Goal: Task Accomplishment & Management: Manage account settings

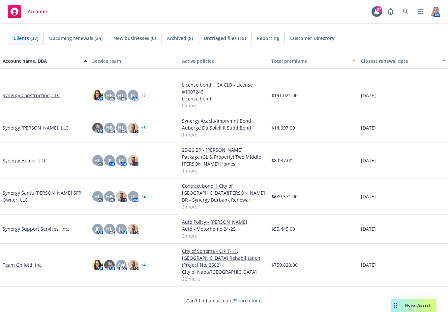
scroll to position [792, 0]
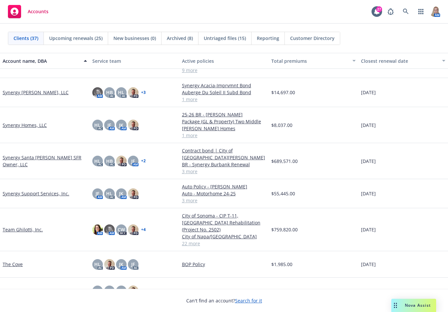
click at [54, 190] on link "Synergy Support Services, Inc." at bounding box center [36, 193] width 67 height 7
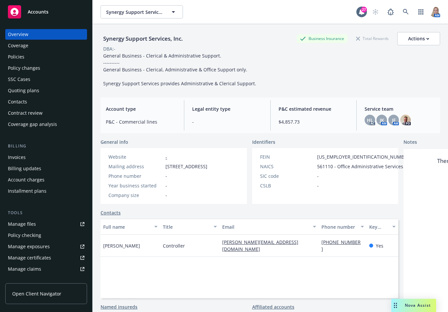
click at [20, 59] on div "Policies" at bounding box center [16, 56] width 17 height 11
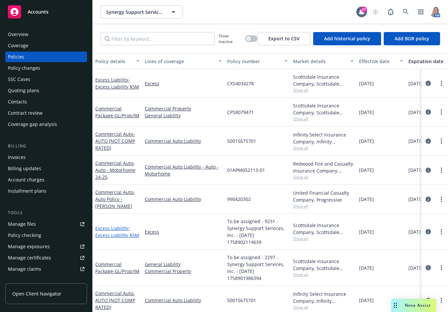
click at [124, 234] on span "- Excess Liability $5M" at bounding box center [117, 231] width 44 height 13
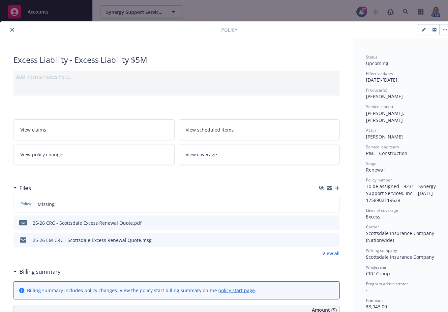
click at [425, 28] on icon "button" at bounding box center [425, 29] width 2 height 2
select select "RENEWAL"
select select "12"
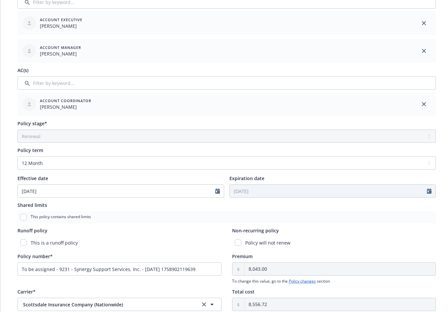
scroll to position [288, 0]
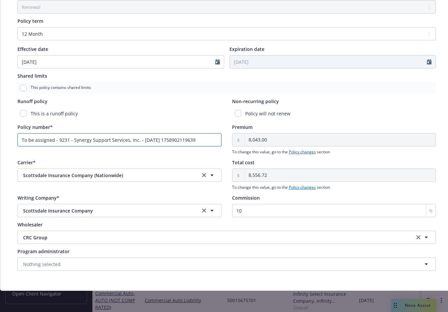
drag, startPoint x: 203, startPoint y: 135, endPoint x: -6, endPoint y: 134, distance: 209.2
click at [0, 134] on html "Accounts Overview Coverage Policies Policy changes SSC Cases Quoting plans Cont…" at bounding box center [224, 156] width 448 height 312
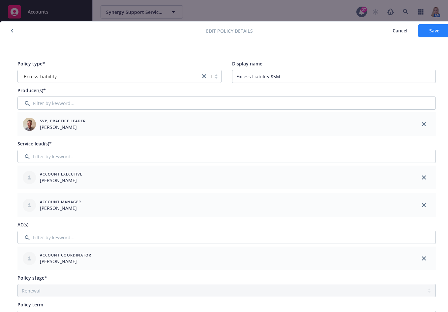
type input "QX-07714181"
click at [430, 32] on span "Save" at bounding box center [435, 30] width 10 height 6
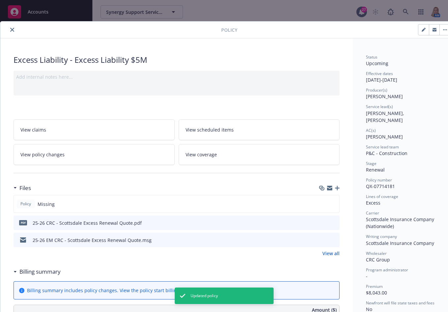
scroll to position [154, 0]
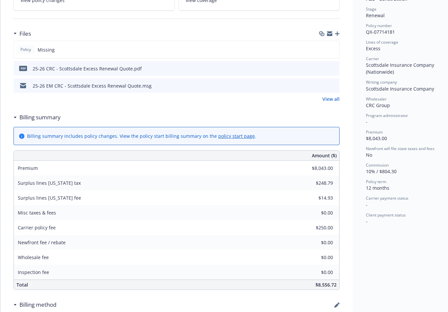
click at [338, 36] on div "Files" at bounding box center [177, 34] width 326 height 14
click at [337, 32] on icon "button" at bounding box center [337, 33] width 5 height 5
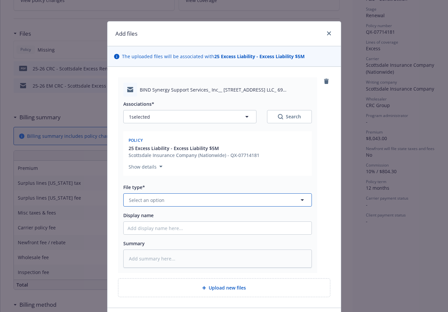
click at [163, 204] on button "Select an option" at bounding box center [217, 199] width 189 height 13
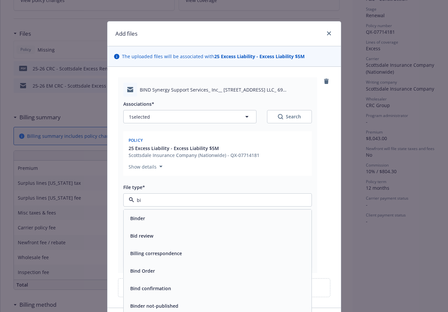
type input "bin"
click at [145, 234] on span "Bind Order" at bounding box center [142, 235] width 25 height 7
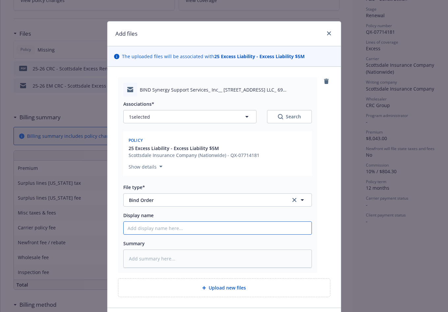
click at [131, 231] on input "Display name" at bounding box center [218, 227] width 188 height 13
type textarea "x"
type input "2"
type textarea "x"
type input "25"
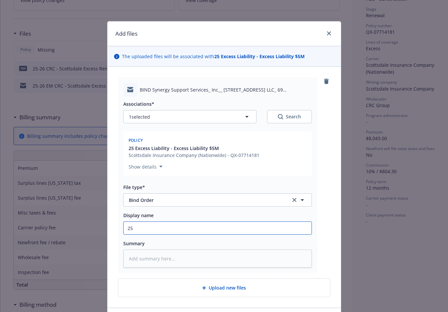
type textarea "x"
type input "25"
type textarea "x"
type input "25 B"
type textarea "x"
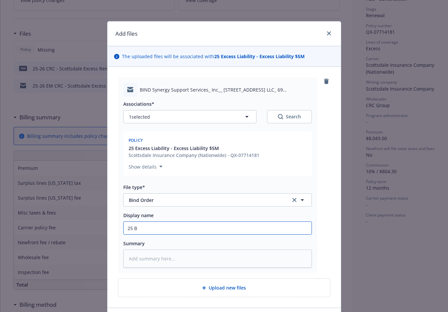
type input "25 BI"
type textarea "x"
type input "25 BIN"
type textarea "x"
type input "25 BIND"
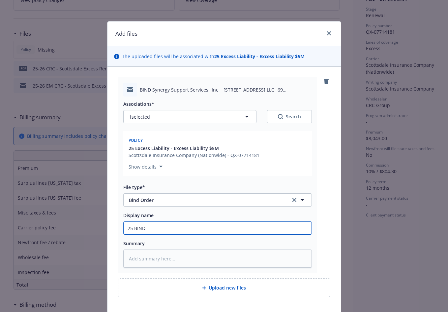
type textarea "x"
type input "25 BIND"
type textarea "x"
type input "25 BIND O"
type textarea "x"
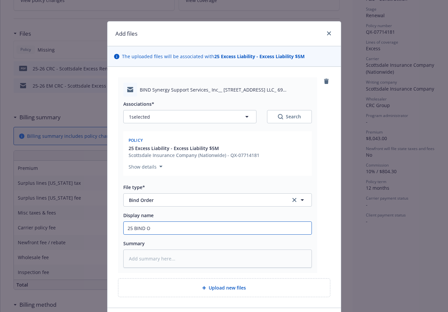
type input "25 BIND OR"
type textarea "x"
type input "25 BIND ORD"
type textarea "x"
type input "25 BIND ORDE"
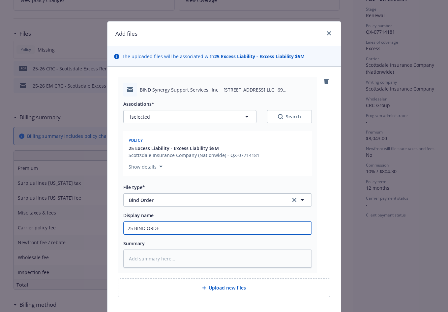
type textarea "x"
type input "25 BIND ORDER"
type textarea "x"
type input "25 BIND ORDER"
type textarea "x"
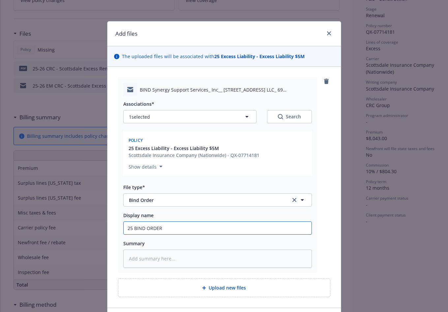
type input "25 BIND ORDER t"
type textarea "x"
type input "25 BIND ORDER to"
type textarea "x"
type input "25 BIND ORDER to"
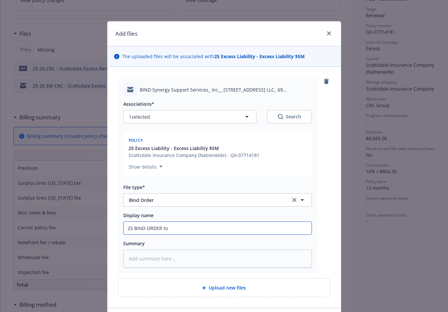
type textarea "x"
type input "25 BIND ORDER to C"
type textarea "x"
type input "25 BIND ORDER to CR"
type textarea "x"
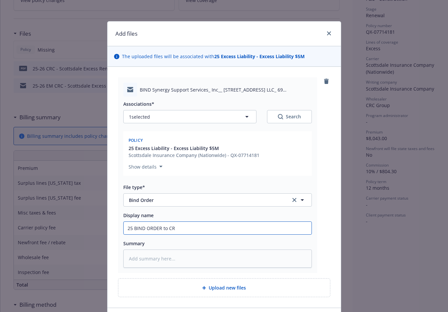
type input "25 BIND ORDER to CRC"
type textarea "x"
type input "25 BIND ORDER to CRC"
type textarea "x"
type input "25 BIND ORDER to CRC -"
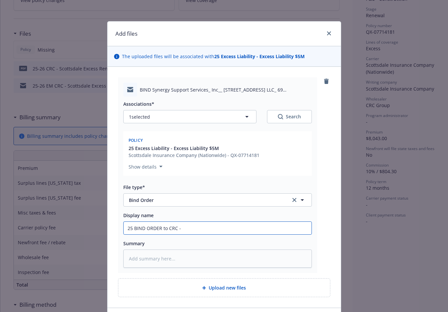
type textarea "x"
type input "25 BIND ORDER to CRC -"
type textarea "x"
type input "25 BIND ORDER to CRC - $"
type textarea "x"
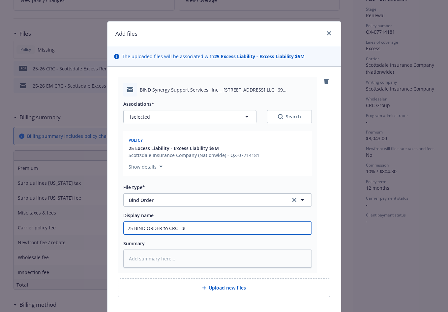
type input "25 BIND ORDER to CRC - $5"
type textarea "x"
type input "25 BIND ORDER to CRC - $5M"
type textarea "x"
type input "25 BIND ORDER to CRC - $5M"
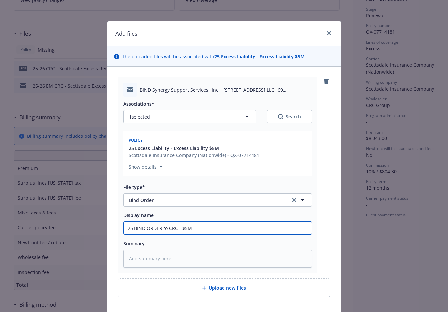
type textarea "x"
type input "25 BIND ORDER to CRC - $5M E"
type textarea "x"
type input "25 BIND ORDER to CRC - $5M Ex"
type textarea "x"
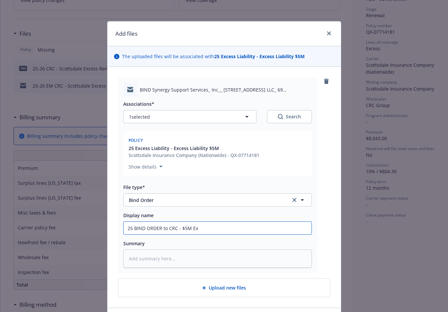
type input "25 BIND ORDER to CRC - $5M Exc"
type textarea "x"
type input "25 BIND ORDER to CRC - $5M Exce"
type textarea "x"
type input "25 BIND ORDER to CRC - $5M Exces"
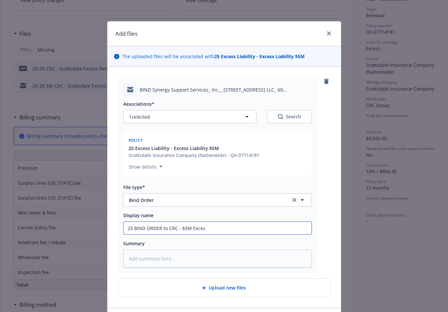
type textarea "x"
type input "25 BIND ORDER to CRC - $5M Excess"
type textarea "x"
type input "25 BIND ORDER to CRC - $5M Excess"
type textarea "x"
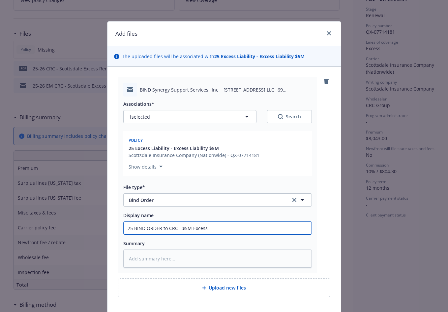
type input "25 BIND ORDER to CRC - $5M Excess P"
type textarea "x"
type input "25 BIND ORDER to CRC - $5M Excess Po"
type textarea "x"
type input "25 BIND ORDER to CRC - $5M Excess Pol"
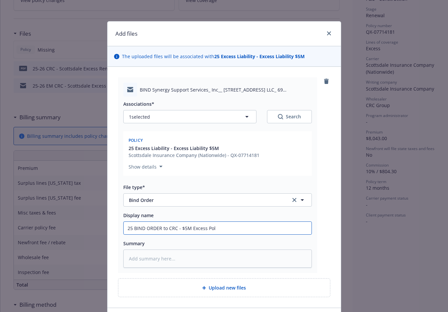
type textarea "x"
type input "25 BIND ORDER to CRC - $5M Excess Poli"
type textarea "x"
type input "25 BIND ORDER to CRC - $5M Excess Polic"
type textarea "x"
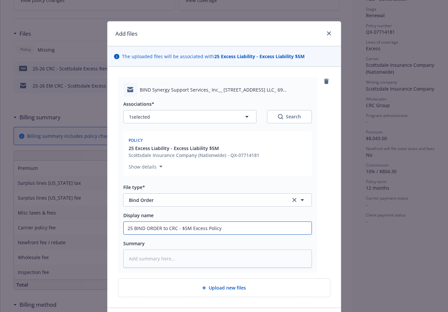
drag, startPoint x: 222, startPoint y: 232, endPoint x: 116, endPoint y: 220, distance: 106.9
click at [118, 220] on div "BIND Synergy Support Services_ Inc__ [STREET_ADDRESS] LLC_ 69 [PERSON_NAME] Spr…" at bounding box center [217, 174] width 199 height 195
type input "25 BIND ORDER to CRC - $5M Excess Policy"
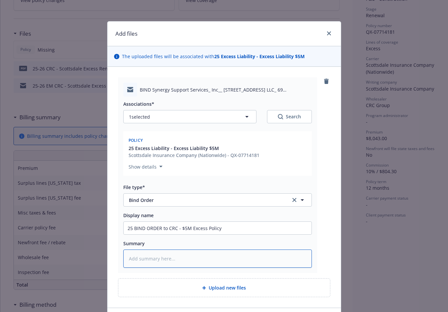
click at [152, 261] on textarea at bounding box center [217, 258] width 189 height 18
paste textarea "25 BIND ORDER to CRC - $5M Excess Policy"
type textarea "x"
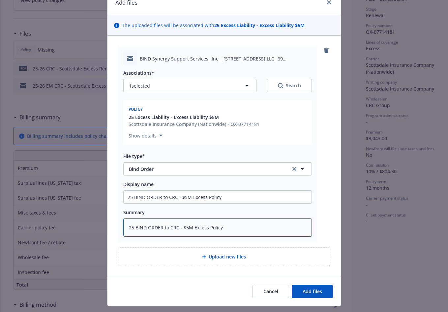
scroll to position [47, 0]
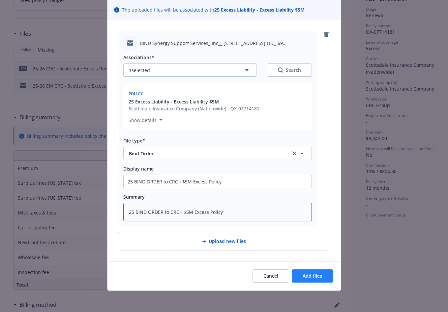
type textarea "25 BIND ORDER to CRC - $5M Excess Policy"
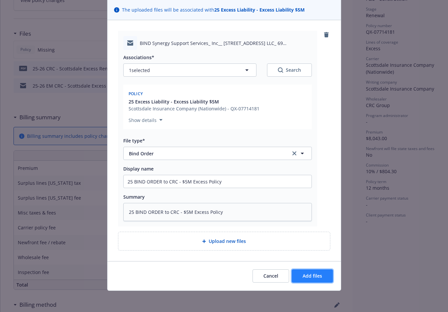
click at [303, 277] on span "Add files" at bounding box center [312, 275] width 19 height 6
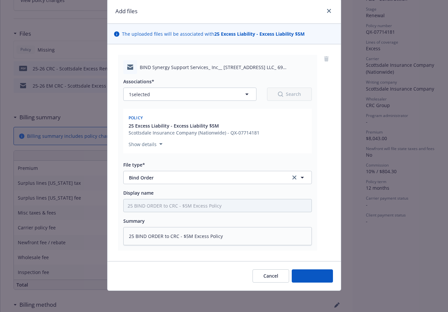
scroll to position [22, 0]
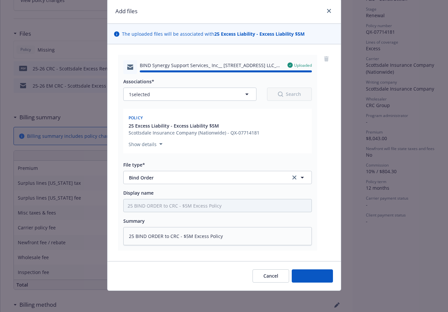
type textarea "x"
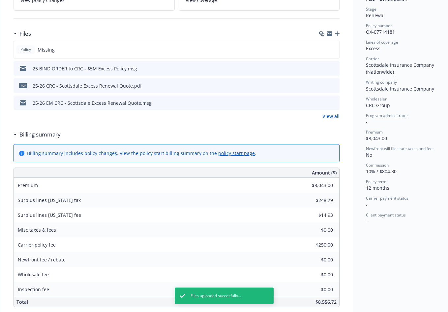
scroll to position [0, 0]
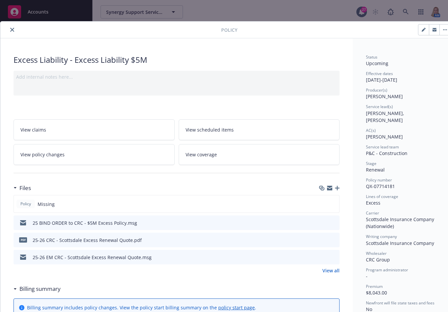
click at [11, 30] on icon "close" at bounding box center [12, 30] width 4 height 4
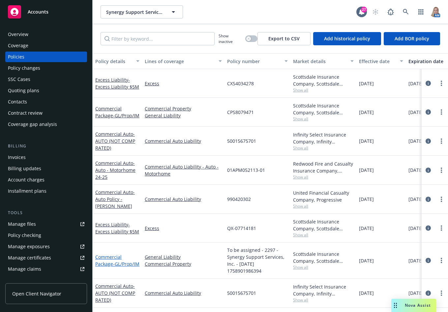
click at [105, 261] on link "Commercial Package - GL/Prop/IM" at bounding box center [117, 259] width 44 height 13
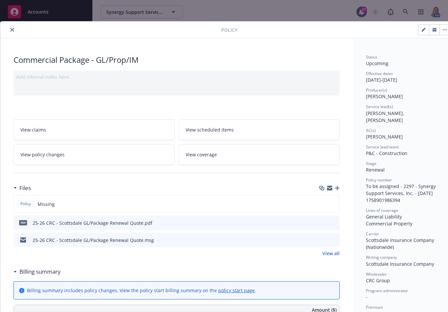
click at [204, 220] on div "pdf 25-26 CRC - Scottsdale GL/Package Renewal Quote.pdf" at bounding box center [177, 222] width 326 height 15
click at [428, 32] on button "button" at bounding box center [424, 29] width 11 height 11
select select "RENEWAL"
select select "12"
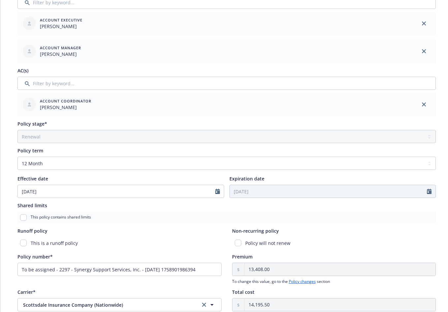
scroll to position [288, 0]
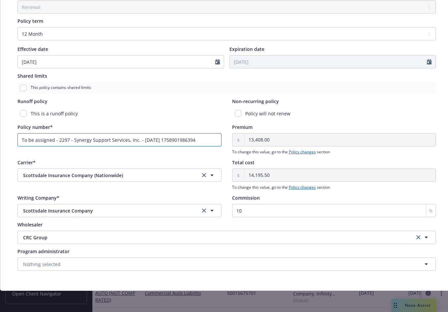
drag, startPoint x: 205, startPoint y: 138, endPoint x: 11, endPoint y: 151, distance: 194.8
click at [11, 151] on div "Policy type* Commercial Package Display name GL/Prop/IM Producer(s)* SVP, Pract…" at bounding box center [226, 23] width 453 height 533
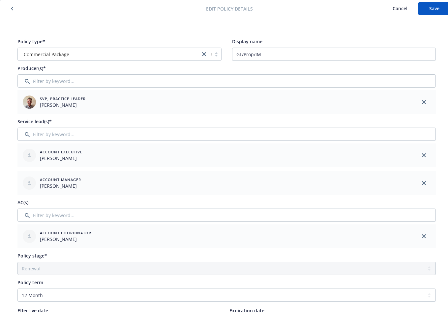
scroll to position [0, 0]
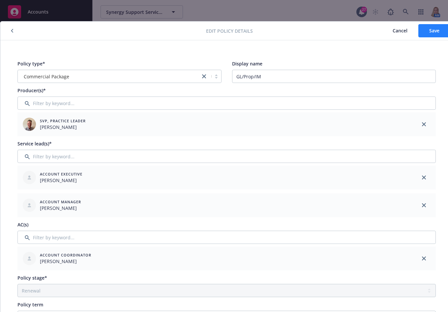
type input "QT-07366530"
click at [420, 32] on button "Save" at bounding box center [435, 30] width 32 height 13
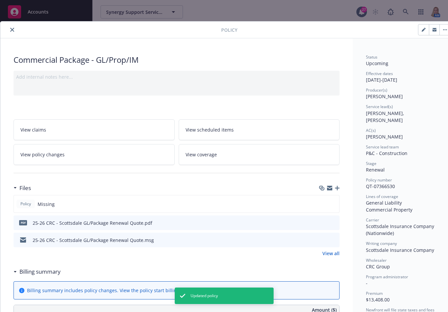
click at [338, 187] on icon "button" at bounding box center [337, 187] width 5 height 5
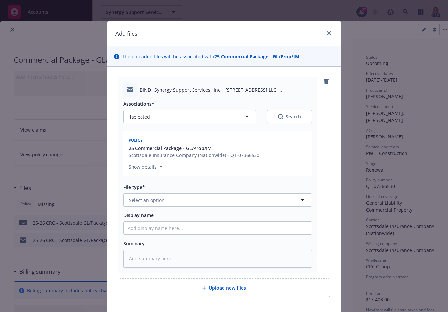
type textarea "x"
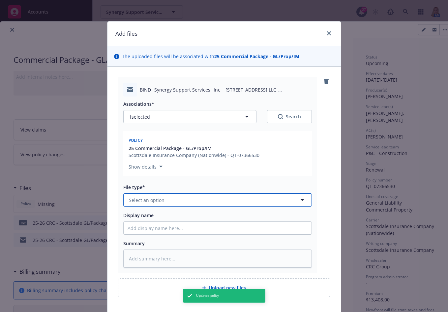
click at [211, 202] on button "Select an option" at bounding box center [217, 199] width 189 height 13
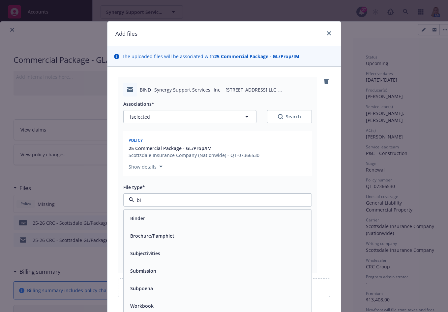
type input "bin"
click at [184, 238] on div "Bind Order" at bounding box center [218, 236] width 180 height 10
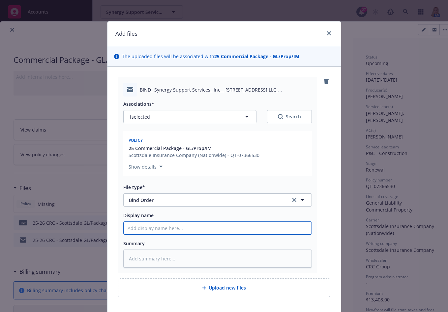
click at [184, 232] on input "Display name" at bounding box center [218, 227] width 188 height 13
paste input "25 BIND ORDER to CRC - $5M Excess Policy"
type textarea "x"
type input "25 BIND ORDER to CRC - $5M Excess Policy"
drag, startPoint x: 228, startPoint y: 232, endPoint x: 178, endPoint y: 223, distance: 50.4
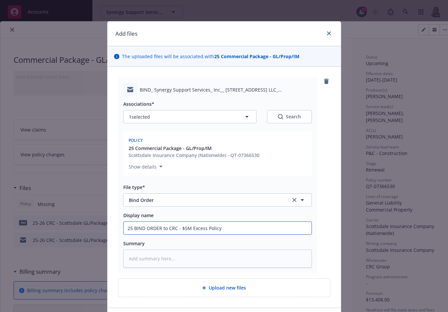
click at [178, 223] on input "25 BIND ORDER to CRC - $5M Excess Policy" at bounding box center [218, 227] width 188 height 13
type textarea "x"
type input "25 BIND ORDER to CRC - G"
type textarea "x"
type input "25 BIND ORDER to CRC - GL"
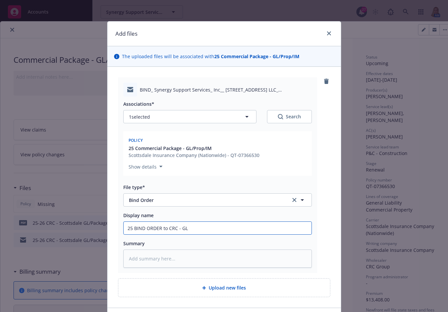
type textarea "x"
type input "25 BIND ORDER to CRC - GL/"
type textarea "x"
type input "25 BIND ORDER to CRC - GL/P"
type textarea "x"
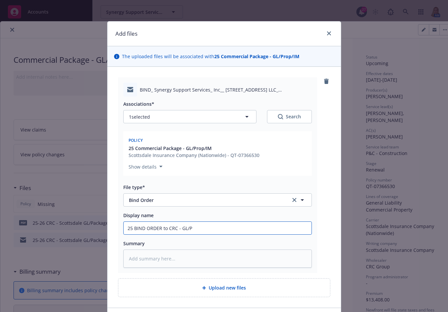
type input "25 BIND ORDER to CRC - GL/Pr"
type textarea "x"
type input "25 BIND ORDER to CRC - GL/Pro"
type textarea "x"
type input "25 BIND ORDER to CRC - GL/Prop"
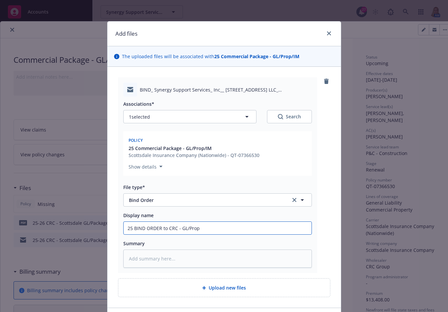
type textarea "x"
type input "25 BIND ORDER to CRC - GL/Prope"
type textarea "x"
type input "25 BIND ORDER to CRC - GL/Proper"
type textarea "x"
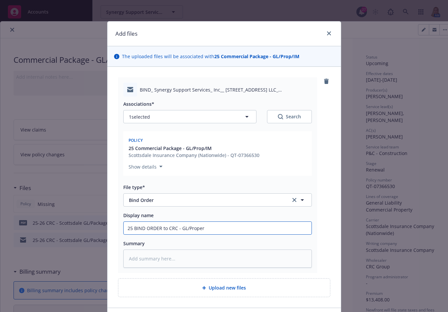
type input "25 BIND ORDER to CRC - GL/Propert"
type textarea "x"
drag, startPoint x: 209, startPoint y: 231, endPoint x: 94, endPoint y: 212, distance: 117.1
click at [92, 212] on div "Add files The uploaded files will be associated with 25 Commercial Package - GL…" at bounding box center [224, 156] width 448 height 312
type input "25 BIND ORDER to CRC - GL/Property"
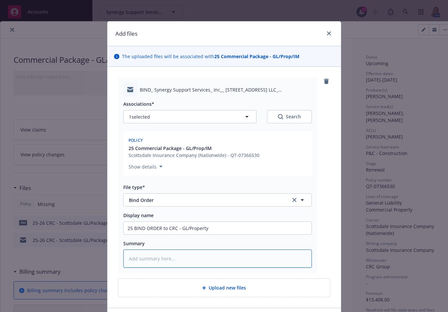
click at [164, 257] on textarea at bounding box center [217, 258] width 189 height 18
paste textarea "25 BIND ORDER to CRC - GL/Property"
type textarea "x"
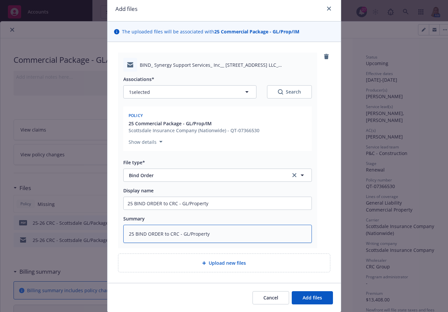
scroll to position [47, 0]
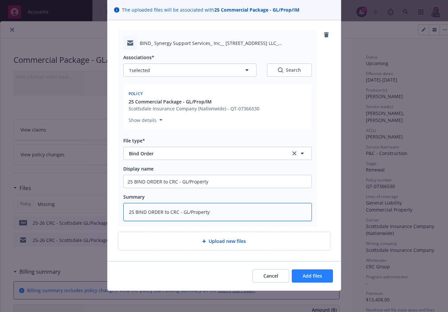
type textarea "25 BIND ORDER to CRC - GL/Property"
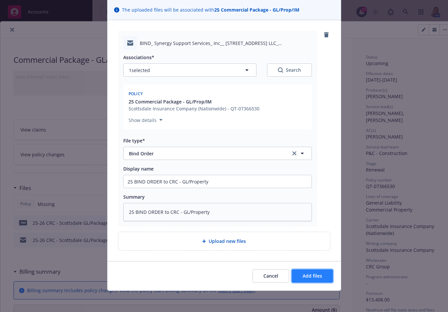
click at [318, 276] on span "Add files" at bounding box center [312, 275] width 19 height 6
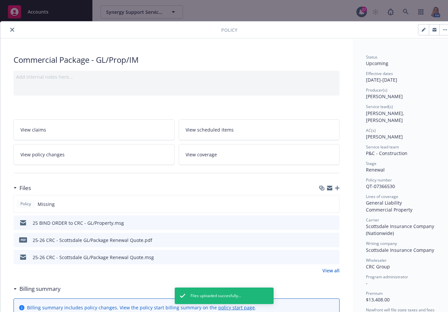
click at [14, 28] on icon "close" at bounding box center [12, 30] width 4 height 4
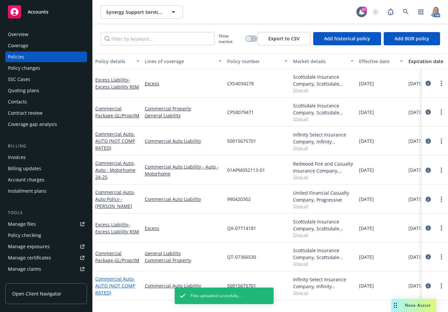
click at [111, 287] on span "- AUTO (NOT COMP RATED)" at bounding box center [115, 285] width 40 height 20
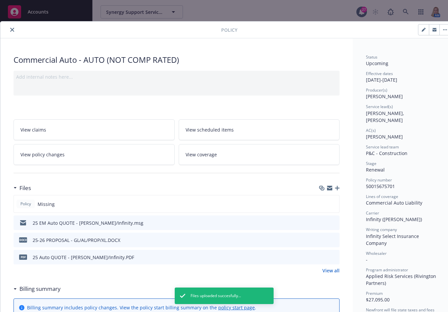
scroll to position [154, 0]
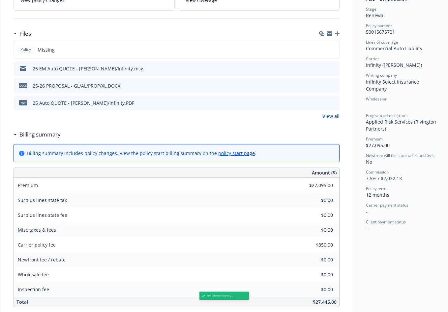
click at [338, 34] on icon "button" at bounding box center [337, 33] width 5 height 5
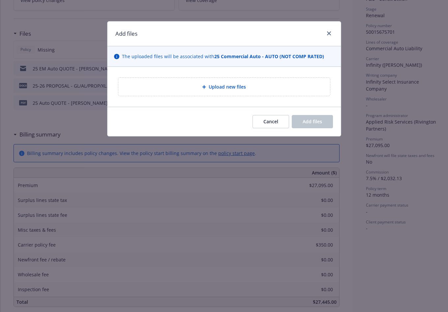
type textarea "x"
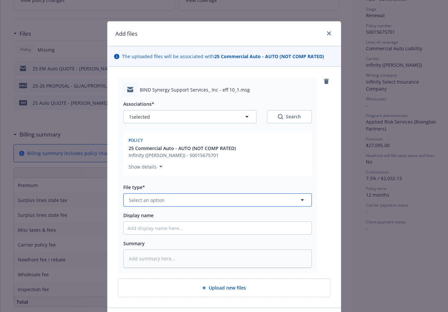
click at [153, 196] on span "Select an option" at bounding box center [147, 199] width 36 height 7
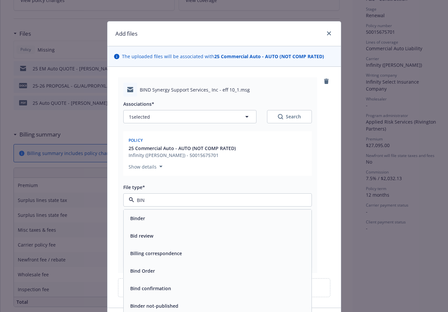
type input "BIND"
click at [143, 235] on span "Bind Order" at bounding box center [142, 235] width 25 height 7
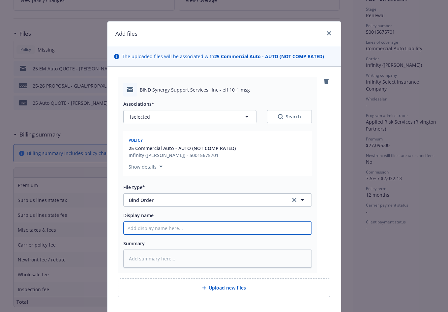
click at [165, 228] on input "Display name" at bounding box center [218, 227] width 188 height 13
paste input "25 BIND ORDER to CRC - GL/Property"
type textarea "x"
type input "25 BIND ORDER to CRC - GL/Property"
click at [174, 228] on input "25 BIND ORDER to CRC - GL/Property" at bounding box center [218, 227] width 188 height 13
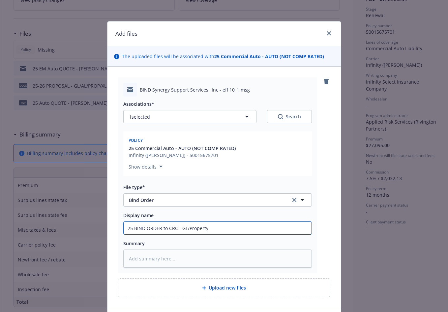
type textarea "x"
type input "25 BIND ORDER to [PERSON_NAME]/Property"
type textarea "x"
type input "25 BIND ORDER to C - GL/Property"
type textarea "x"
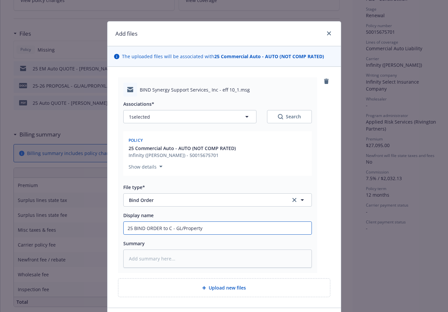
type input "25 BIND ORDER to - GL/Property"
type textarea "x"
type input "25 BIND ORDER to A - GL/Property"
type textarea "x"
type input "25 BIND ORDER to Ap - GL/Property"
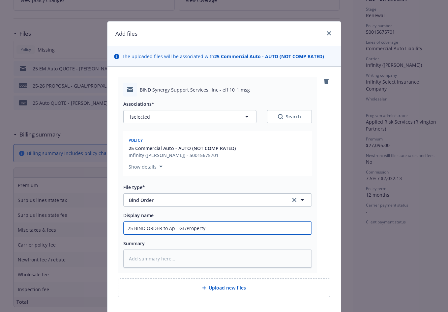
type textarea "x"
type input "25 BIND ORDER to App - GL/Property"
type textarea "x"
type input "25 BIND ORDER to Appl - GL/Property"
type textarea "x"
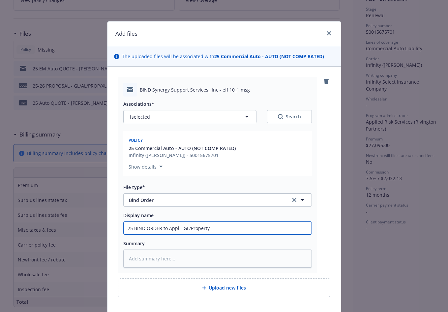
type input "25 BIND ORDER to Appli - GL/Property"
type textarea "x"
type input "25 BIND ORDER to Applie - GL/Property"
type textarea "x"
type input "25 BIND ORDER to Applied - GL/Property"
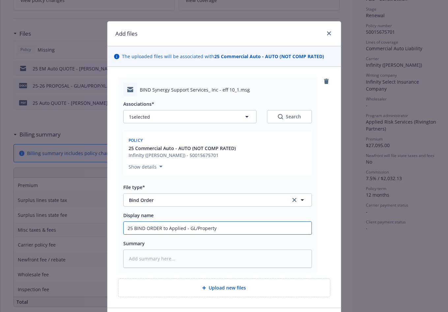
type textarea "x"
type input "25 BIND ORDER to Applied/ - GL/Property"
type textarea "x"
type input "25 BIND ORDER to Applied/I - GL/Property"
type textarea "x"
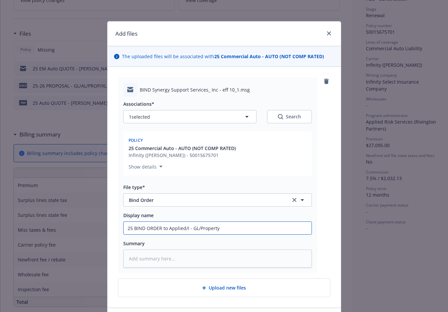
type input "25 BIND ORDER to Applied/In - GL/Property"
type textarea "x"
type input "25 BIND ORDER to Applied/Inf - GL/Property"
type textarea "x"
type input "25 BIND ORDER to Applied/Infi - GL/Property"
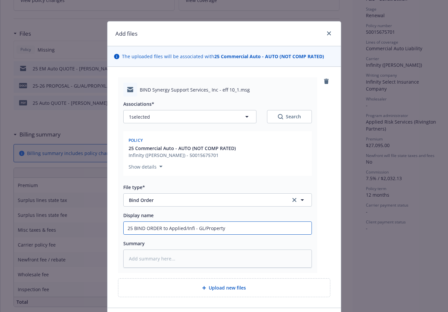
type textarea "x"
type input "25 BIND ORDER to Applied/Infin - GL/Property"
type textarea "x"
type input "25 BIND ORDER to Applied/Infini - GL/Property"
type textarea "x"
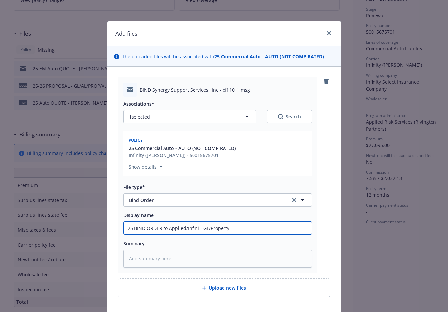
type input "25 BIND ORDER to Applied/Infinit - GL/Property"
type textarea "x"
type input "25 BIND ORDER to Applied/Infinity - GL/Property"
drag, startPoint x: 245, startPoint y: 232, endPoint x: 203, endPoint y: 227, distance: 42.5
click at [203, 227] on input "25 BIND ORDER to Applied/Infinity - GL/Property" at bounding box center [218, 227] width 188 height 13
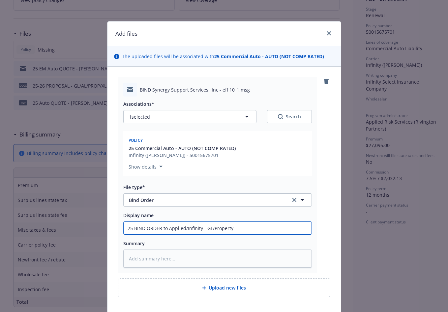
type textarea "x"
type input "25 BIND ORDER to Applied/Infinity - A"
type textarea "x"
type input "25 BIND ORDER to Applied/Infinity - Au"
type textarea "x"
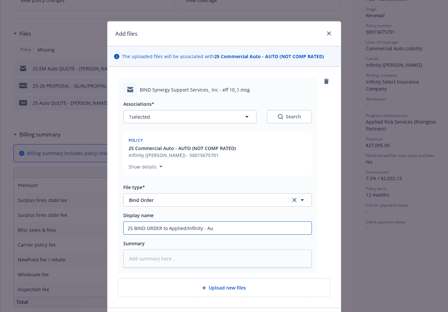
type input "25 BIND ORDER to Applied/Infinity - Aut"
type textarea "x"
type input "25 BIND ORDER to Applied/Infinity - Auto"
type textarea "x"
type input "25 BIND ORDER to Applied/Infinity - Auto"
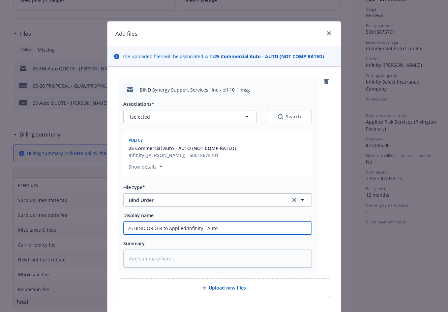
type textarea "x"
type input "25 BIND ORDER to Applied/Infinity - Auto P"
type textarea "x"
type input "25 BIND ORDER to Applied/Infinity - Auto Po"
type textarea "x"
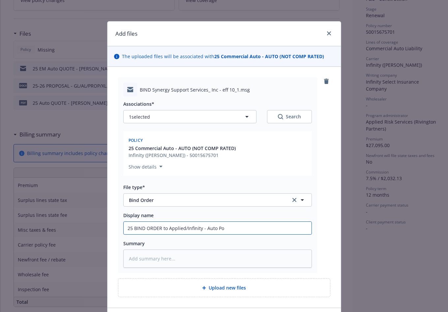
type input "25 BIND ORDER to Applied/Infinity - Auto Pol"
type textarea "x"
type input "25 BIND ORDER to Applied/Infinity - Auto Poli"
type textarea "x"
type input "25 BIND ORDER to Applied/Infinity - Auto Polic"
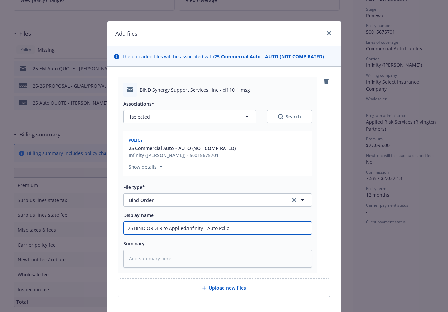
type textarea "x"
drag, startPoint x: 250, startPoint y: 232, endPoint x: 138, endPoint y: 228, distance: 112.9
click at [128, 225] on input "25 BIND ORDER to Applied/Infinity - Auto Policy" at bounding box center [218, 227] width 188 height 13
click at [137, 230] on input "25 BIND ORDER to Applied/Infinity - Auto Policy" at bounding box center [218, 227] width 188 height 13
drag, startPoint x: 230, startPoint y: 230, endPoint x: 131, endPoint y: 232, distance: 99.3
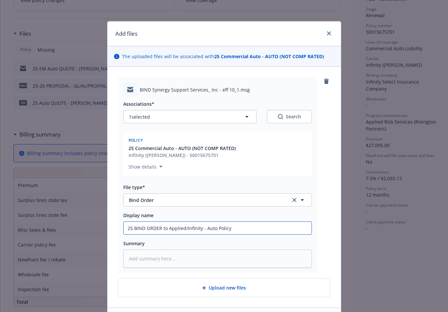
click at [112, 231] on div "BIND Synergy Support Services_ Inc - eff 10_1.msg Associations* 1 selected Sear…" at bounding box center [225, 187] width 234 height 241
type input "25 BIND ORDER to Applied/Infinity - Auto Policy"
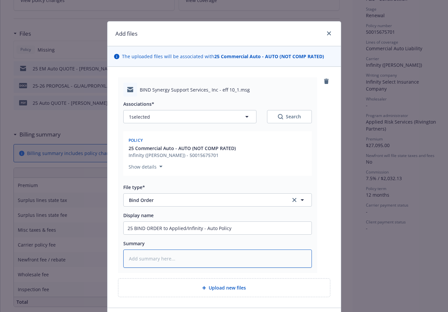
click at [163, 261] on textarea at bounding box center [217, 258] width 189 height 18
paste textarea "25 BIND ORDER to Applied/Infinity - Auto Policy"
type textarea "x"
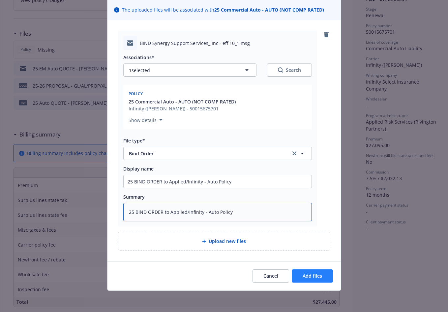
type textarea "25 BIND ORDER to Applied/Infinity - Auto Policy"
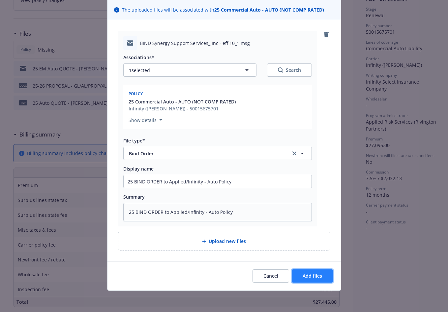
click at [303, 278] on span "Add files" at bounding box center [312, 275] width 19 height 6
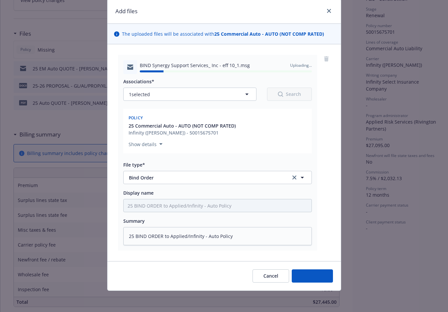
type textarea "x"
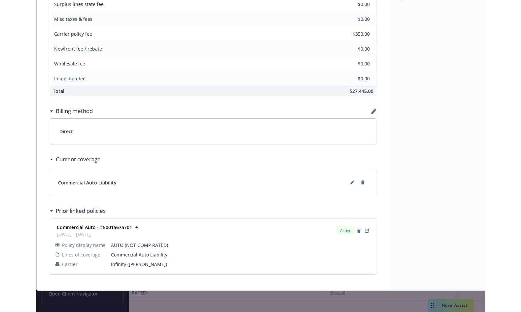
scroll to position [0, 0]
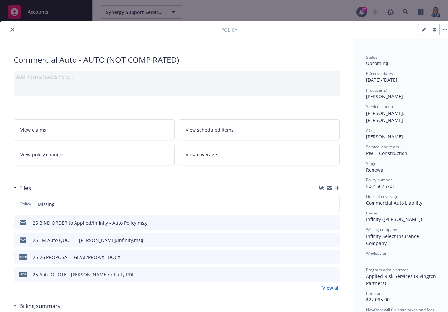
click at [14, 30] on button "close" at bounding box center [12, 30] width 8 height 8
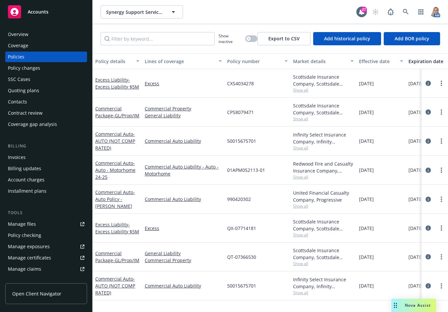
click at [215, 14] on div "Synergy Support Services, Inc. Synergy Support Services, Inc." at bounding box center [229, 11] width 256 height 13
click at [44, 17] on div "Accounts" at bounding box center [46, 11] width 77 height 13
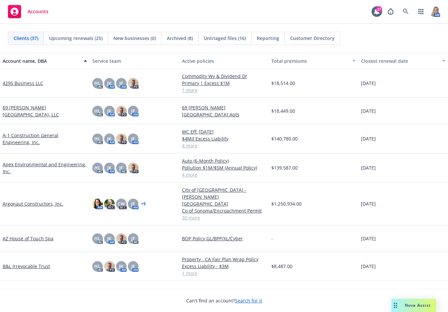
click at [25, 84] on link "4295 Business LLC" at bounding box center [23, 83] width 41 height 7
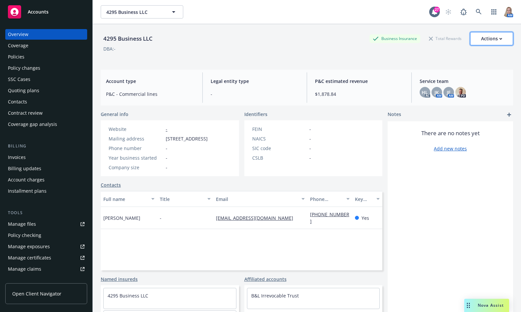
click at [448, 35] on div "Actions" at bounding box center [491, 38] width 21 height 13
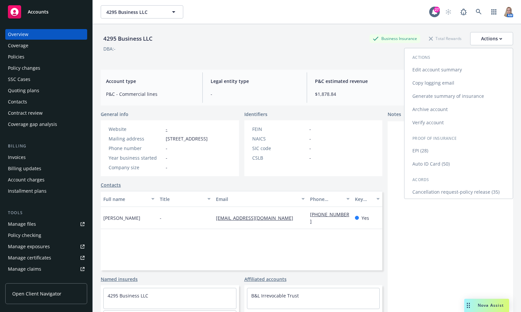
click at [441, 70] on link "Edit account summary" at bounding box center [458, 69] width 108 height 13
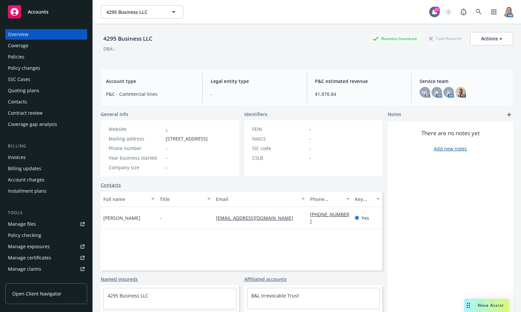
select select "US"
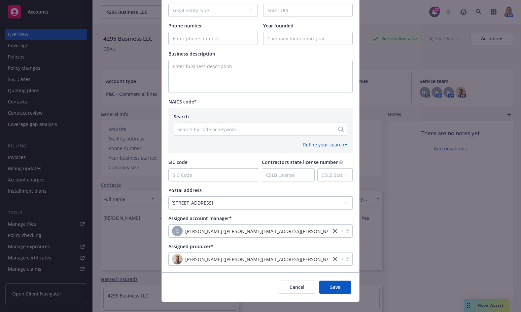
scroll to position [200, 0]
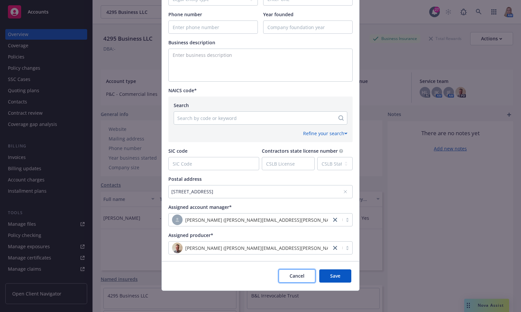
click at [291, 273] on span "Cancel" at bounding box center [296, 275] width 15 height 6
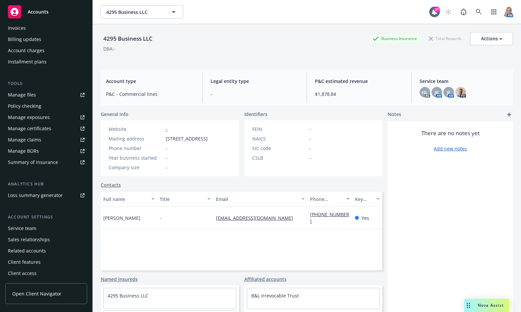
scroll to position [130, 0]
click at [15, 222] on div "Service team" at bounding box center [22, 227] width 28 height 11
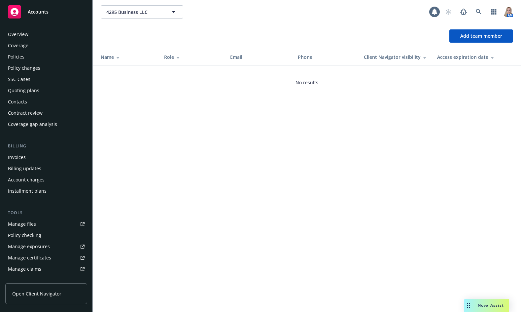
scroll to position [130, 0]
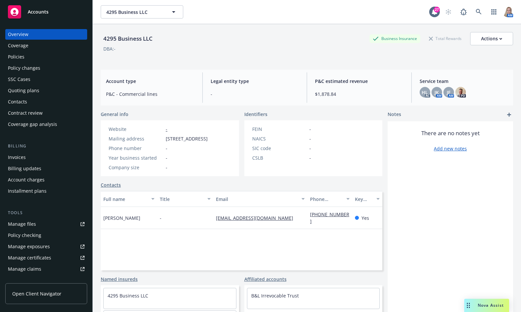
click at [15, 54] on div "Policies" at bounding box center [16, 56] width 17 height 11
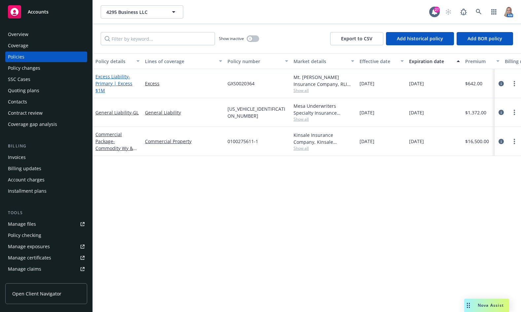
click at [115, 77] on link "Excess Liability - Primary | Excess $1M" at bounding box center [113, 83] width 37 height 20
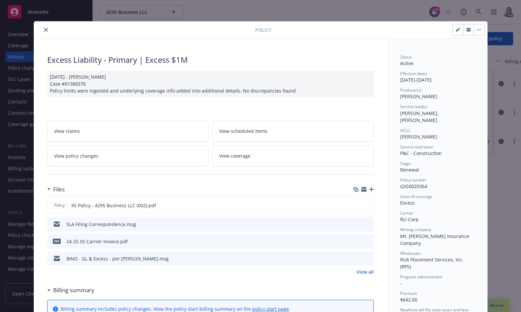
click at [45, 32] on button "close" at bounding box center [46, 30] width 8 height 8
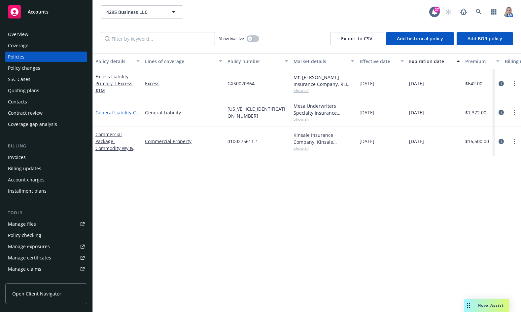
click at [106, 109] on link "General Liability - GL" at bounding box center [116, 112] width 43 height 6
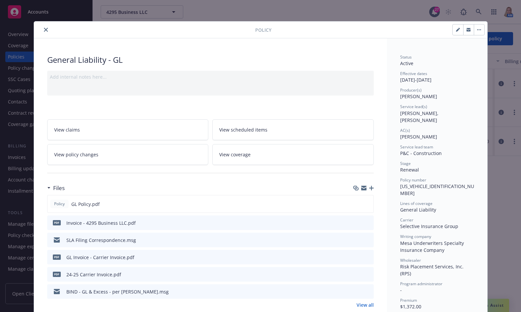
click at [44, 31] on icon "close" at bounding box center [46, 30] width 4 height 4
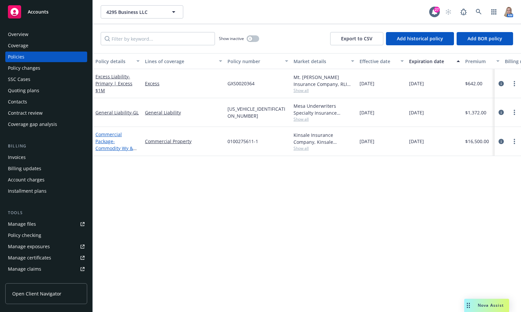
click at [103, 146] on span "- Commodity Wy & Dividend Dr" at bounding box center [115, 148] width 41 height 20
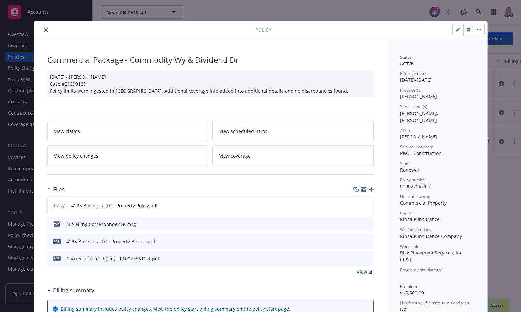
click at [44, 31] on icon "close" at bounding box center [46, 30] width 4 height 4
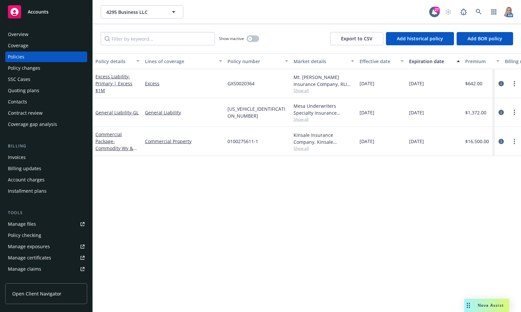
click at [43, 11] on span "Accounts" at bounding box center [38, 11] width 21 height 5
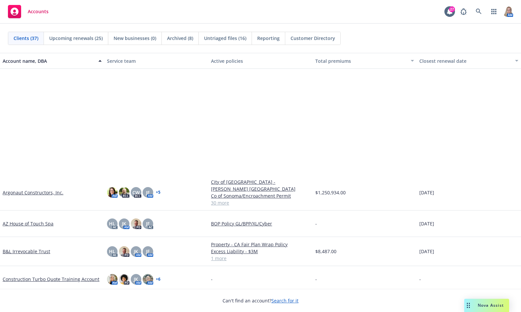
scroll to position [154, 0]
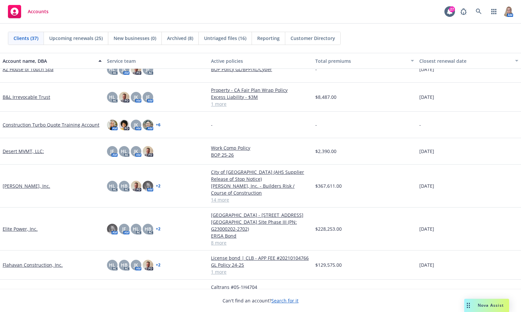
click at [35, 93] on link "B&L Irrevocable Trust" at bounding box center [27, 96] width 48 height 7
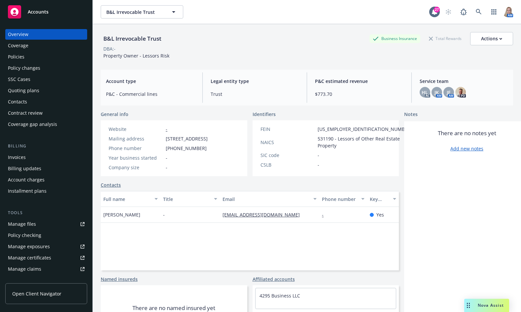
click at [26, 56] on div "Policies" at bounding box center [46, 56] width 77 height 11
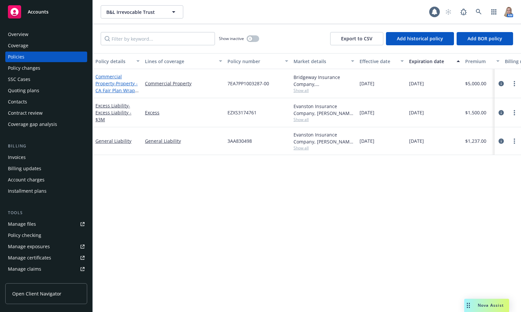
click at [108, 83] on link "Commercial Property - Property - CA Fair Plan Wrap Policy" at bounding box center [116, 86] width 42 height 27
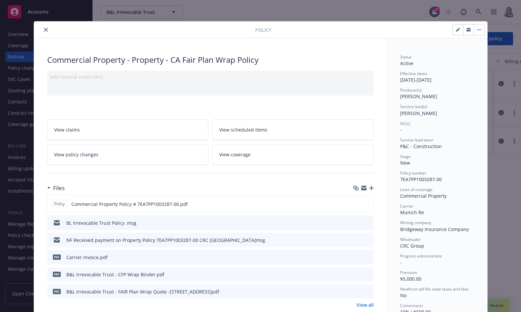
click at [44, 30] on icon "close" at bounding box center [46, 30] width 4 height 4
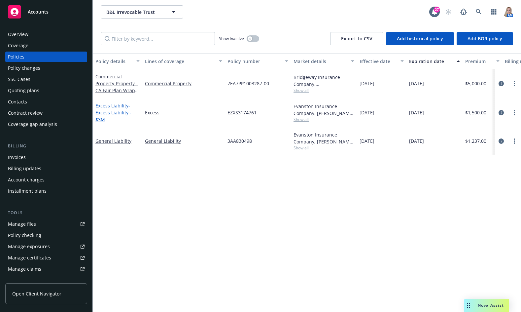
click at [113, 104] on link "Excess Liability - Excess Liability - $3M" at bounding box center [113, 112] width 36 height 20
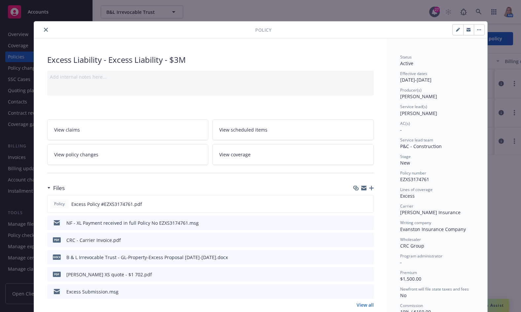
click at [44, 28] on icon "close" at bounding box center [46, 30] width 4 height 4
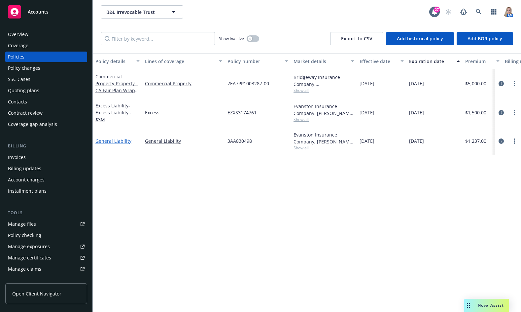
click at [114, 139] on link "General Liability" at bounding box center [113, 141] width 36 height 6
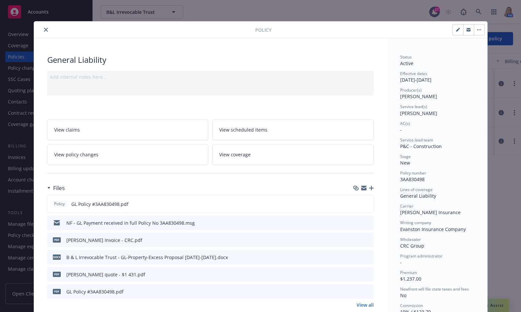
click at [448, 30] on icon "button" at bounding box center [458, 30] width 4 height 4
select select "NEW"
select select "12"
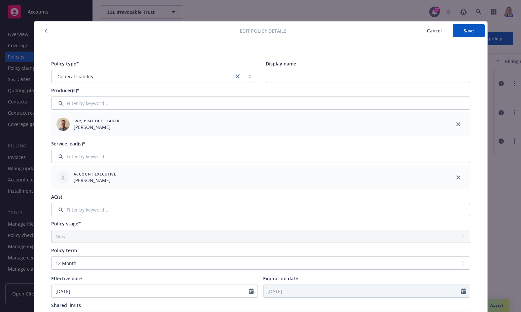
click at [378, 173] on div "Account Executive [PERSON_NAME]" at bounding box center [249, 177] width 390 height 18
click at [91, 209] on input "Filter by keyword..." at bounding box center [260, 209] width 419 height 13
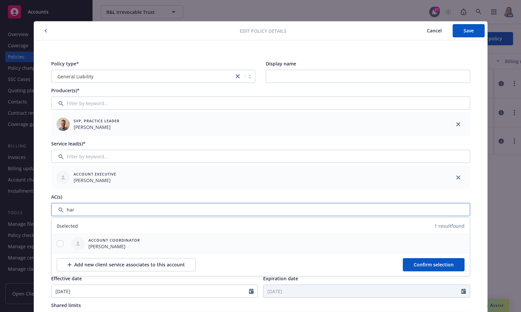
type input "har"
click at [55, 240] on div at bounding box center [59, 243] width 17 height 7
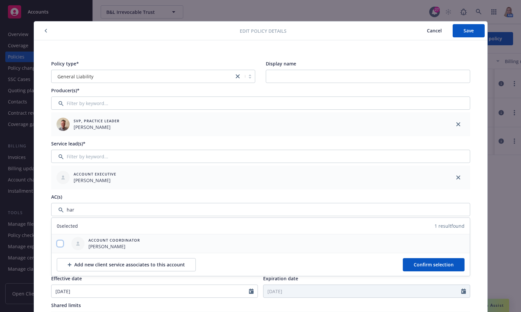
click at [58, 246] on input "checkbox" at bounding box center [60, 243] width 7 height 7
checkbox input "true"
click at [435, 263] on span "Confirm selection" at bounding box center [433, 264] width 40 height 6
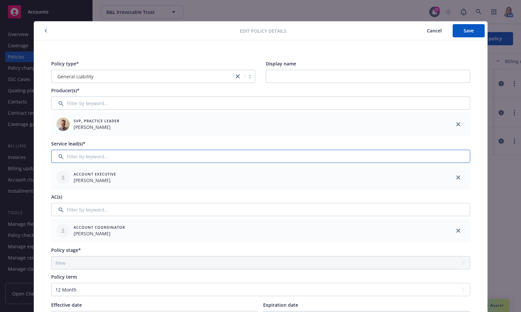
click at [149, 160] on input "Filter by keyword..." at bounding box center [260, 155] width 419 height 13
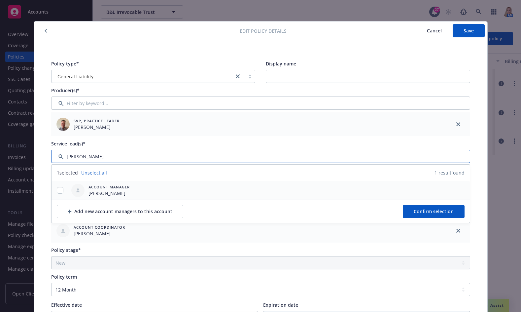
type input "[PERSON_NAME]"
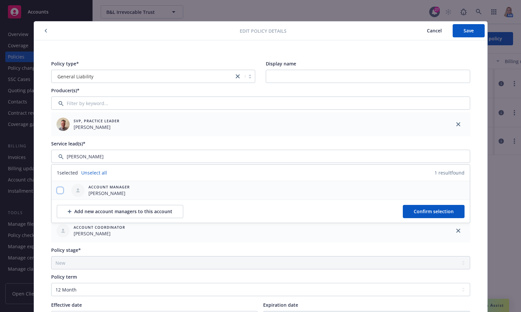
click at [58, 188] on input "checkbox" at bounding box center [60, 190] width 7 height 7
checkbox input "true"
click at [416, 210] on span "Confirm selection" at bounding box center [433, 211] width 40 height 6
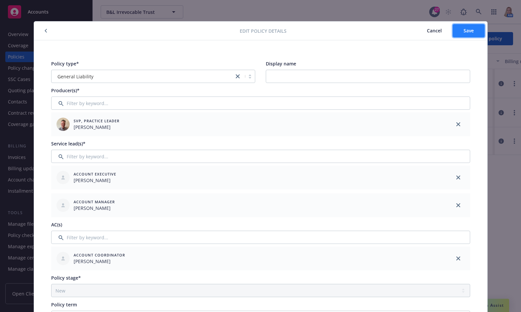
click at [448, 28] on button "Save" at bounding box center [468, 30] width 32 height 13
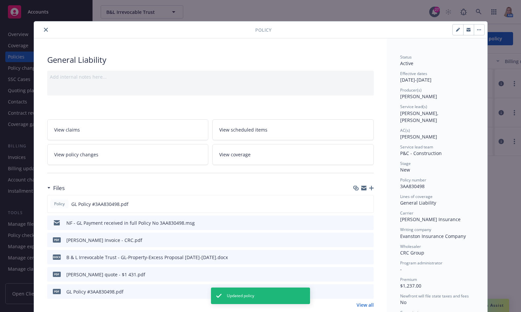
click at [44, 31] on icon "close" at bounding box center [46, 30] width 4 height 4
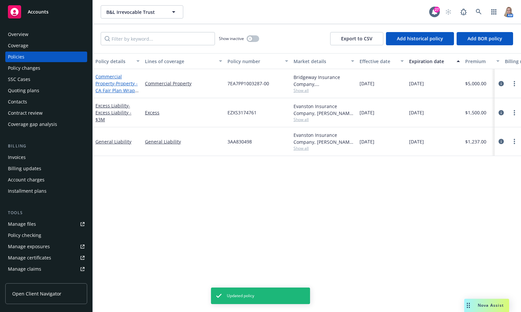
click at [118, 83] on span "- Property - CA Fair Plan Wrap Policy" at bounding box center [116, 90] width 43 height 20
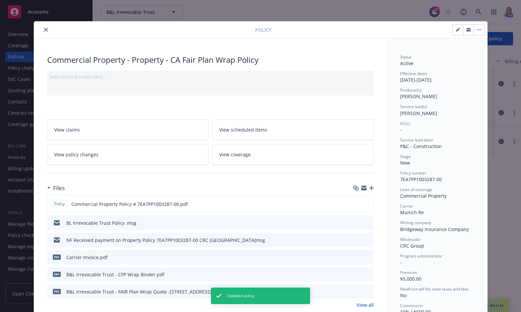
scroll to position [20, 0]
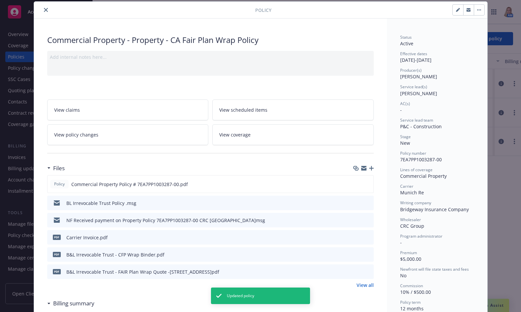
click at [448, 7] on button "button" at bounding box center [457, 10] width 11 height 11
select select "NEW"
select select "12"
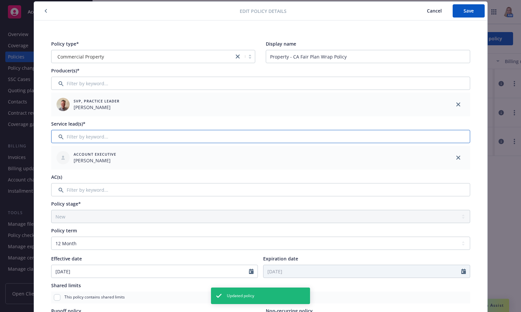
click at [105, 141] on input "Filter by keyword..." at bounding box center [260, 136] width 419 height 13
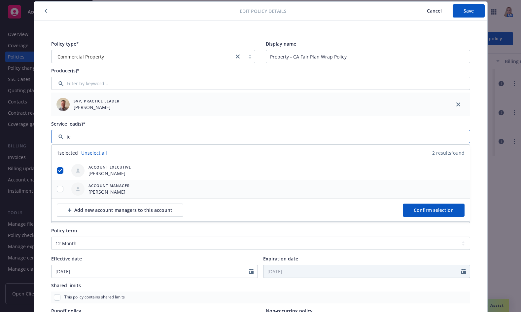
type input "je"
click at [57, 190] on input "checkbox" at bounding box center [60, 188] width 7 height 7
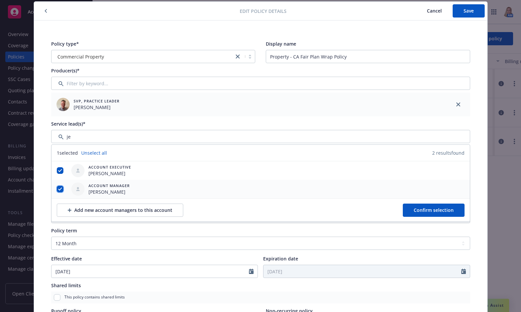
checkbox input "true"
click at [433, 214] on button "Confirm selection" at bounding box center [434, 209] width 62 height 13
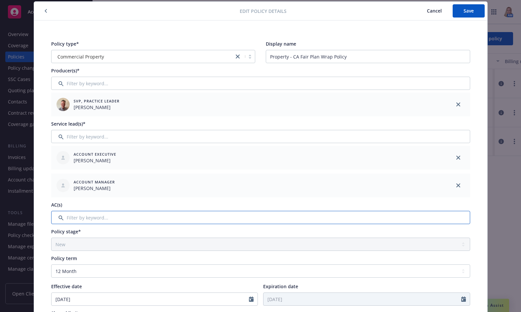
click at [80, 221] on input "Filter by keyword..." at bounding box center [260, 217] width 419 height 13
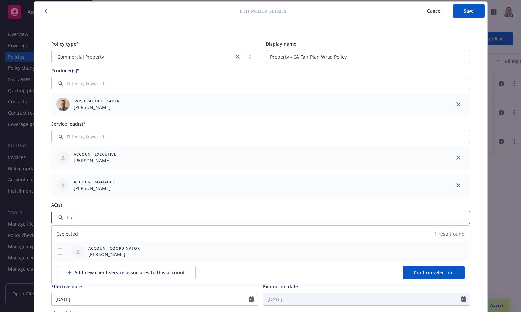
type input "harl"
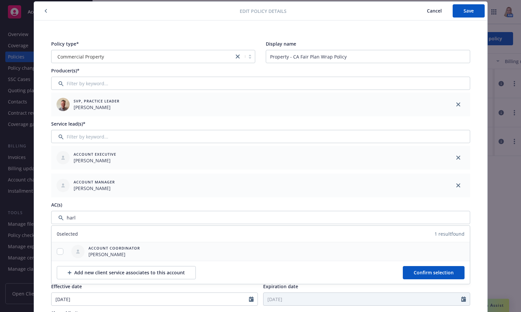
click at [58, 250] on div at bounding box center [59, 251] width 17 height 18
click at [58, 250] on input "checkbox" at bounding box center [60, 251] width 7 height 7
drag, startPoint x: 417, startPoint y: 263, endPoint x: 421, endPoint y: 267, distance: 5.6
click at [418, 263] on div "Add new client service associates to this account Confirm selection" at bounding box center [260, 271] width 418 height 23
click at [421, 268] on button "Confirm selection" at bounding box center [434, 272] width 62 height 13
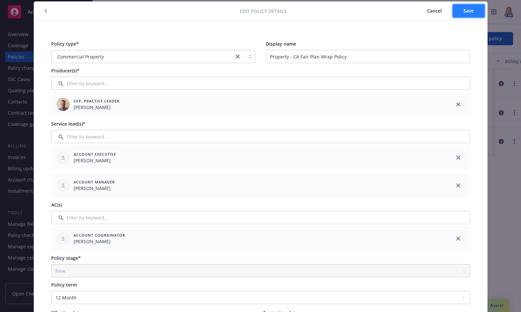
click at [448, 13] on span "Save" at bounding box center [468, 11] width 10 height 6
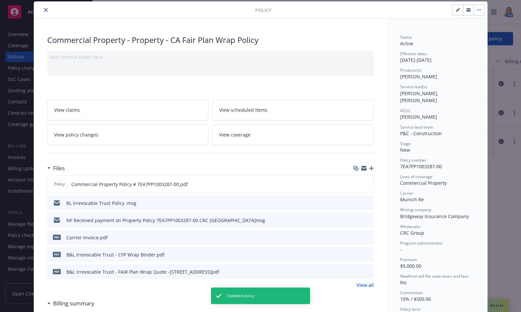
click at [43, 12] on button "close" at bounding box center [46, 10] width 8 height 8
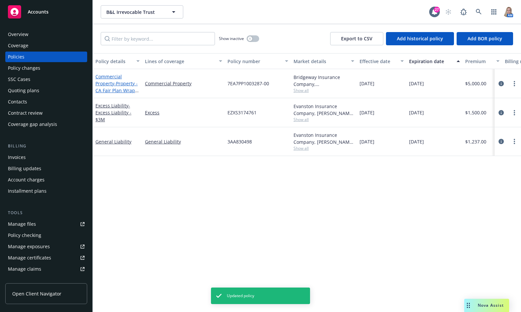
click at [105, 77] on link "Commercial Property - Property - CA Fair Plan Wrap Policy" at bounding box center [116, 86] width 42 height 27
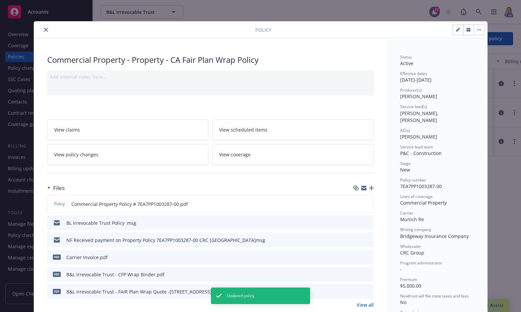
scroll to position [20, 0]
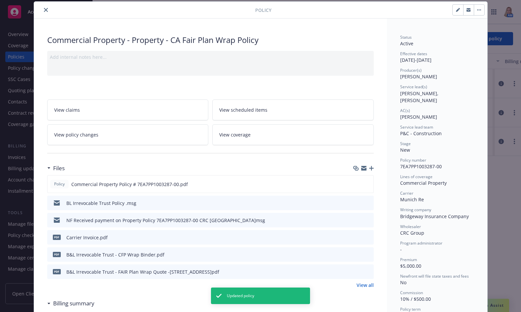
click at [44, 10] on icon "close" at bounding box center [46, 10] width 4 height 4
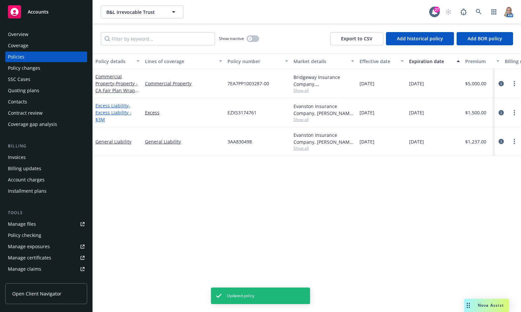
click at [107, 112] on span "- Excess Liability - $3M" at bounding box center [113, 112] width 36 height 20
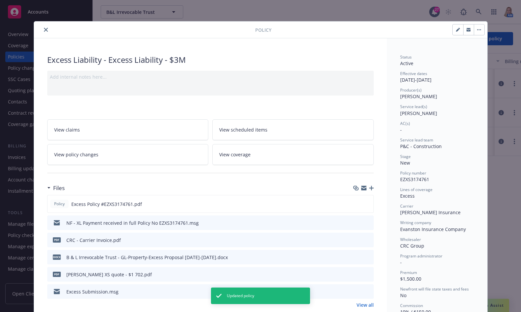
scroll to position [20, 0]
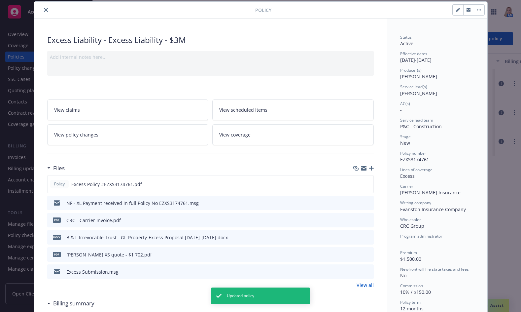
click at [448, 8] on icon "button" at bounding box center [458, 10] width 4 height 4
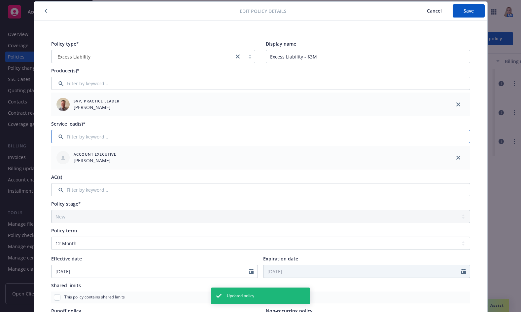
click at [120, 134] on input "Filter by keyword..." at bounding box center [260, 136] width 419 height 13
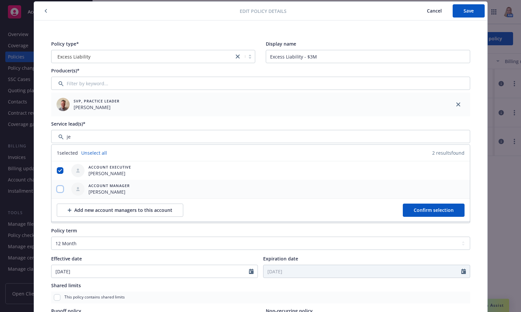
click at [57, 186] on input "checkbox" at bounding box center [60, 188] width 7 height 7
click at [446, 213] on button "Confirm selection" at bounding box center [434, 209] width 62 height 13
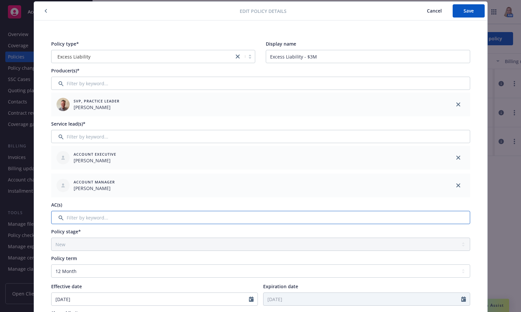
click at [89, 218] on input "Filter by keyword..." at bounding box center [260, 217] width 419 height 13
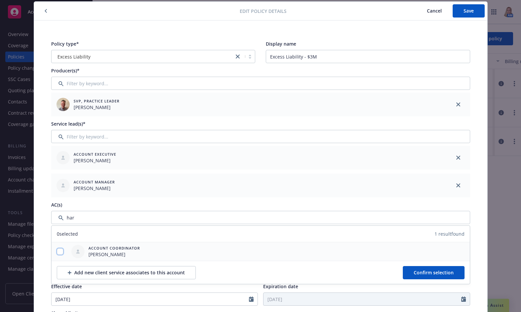
click at [58, 251] on input "checkbox" at bounding box center [60, 251] width 7 height 7
click at [435, 273] on span "Confirm selection" at bounding box center [433, 272] width 40 height 6
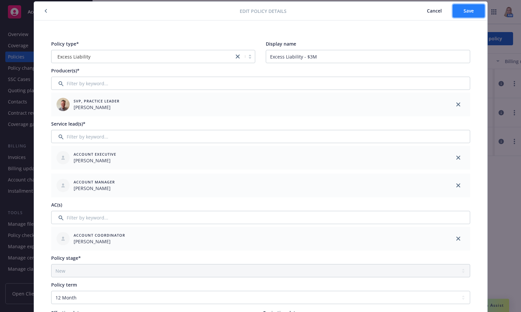
click at [448, 11] on span "Save" at bounding box center [468, 11] width 10 height 6
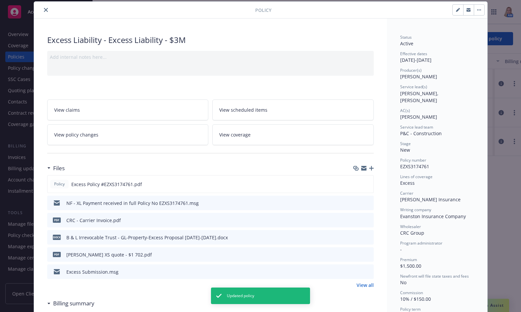
click at [44, 11] on icon "close" at bounding box center [46, 10] width 4 height 4
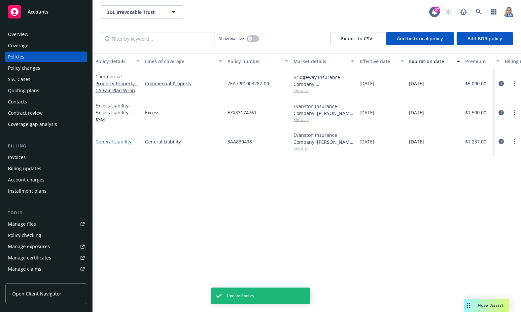
click at [118, 140] on link "General Liability" at bounding box center [113, 141] width 36 height 6
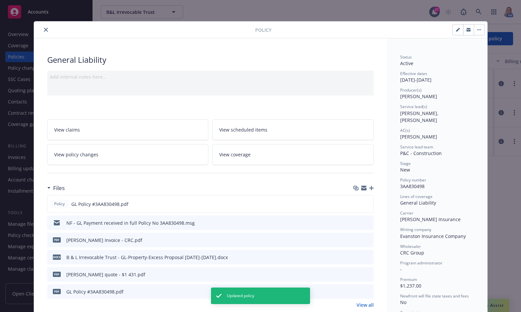
scroll to position [20, 0]
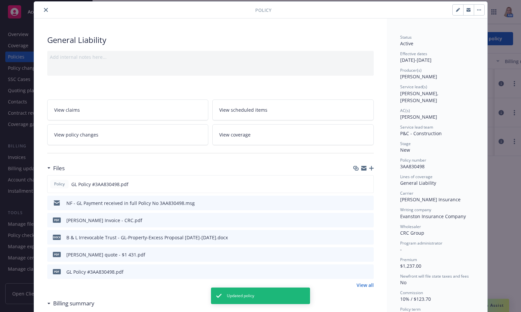
click at [42, 9] on button "close" at bounding box center [46, 10] width 8 height 8
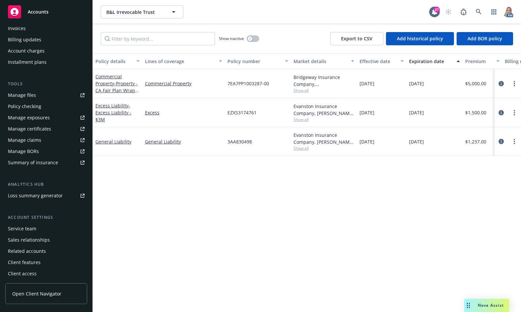
scroll to position [130, 0]
click at [33, 232] on div "Service team" at bounding box center [22, 227] width 28 height 11
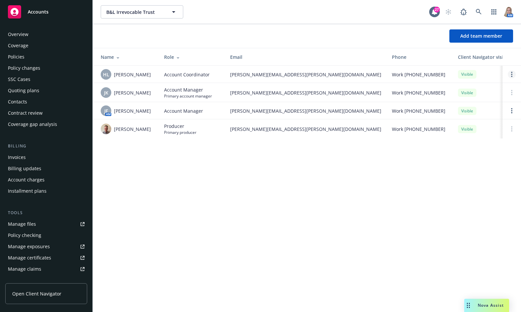
click at [448, 74] on link "Open options" at bounding box center [512, 74] width 8 height 8
click at [448, 113] on div "Visible" at bounding box center [489, 111] width 63 height 8
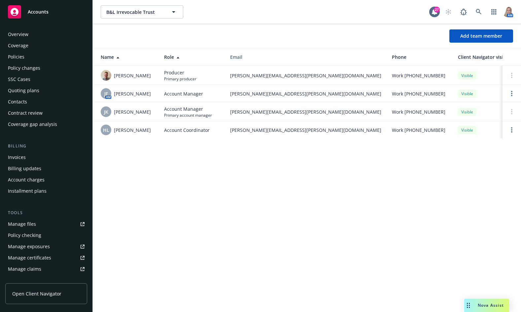
click at [43, 13] on span "Accounts" at bounding box center [38, 11] width 21 height 5
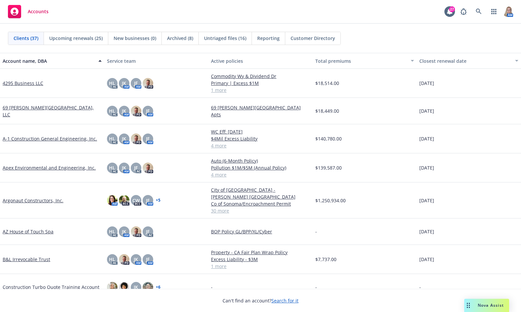
click at [35, 169] on link "Apex Environmental and Engineering, Inc." at bounding box center [49, 167] width 93 height 7
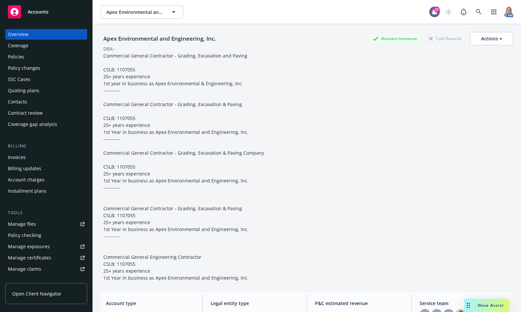
scroll to position [130, 0]
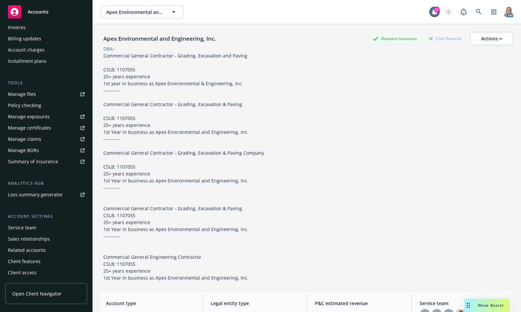
click at [36, 227] on div "Service team" at bounding box center [46, 227] width 77 height 11
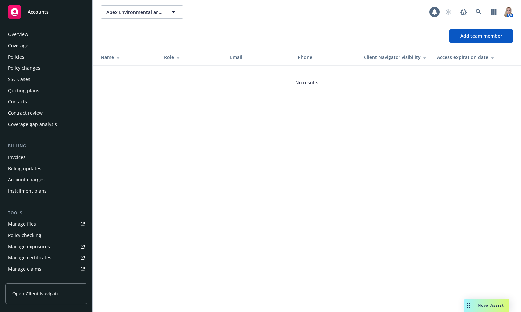
scroll to position [130, 0]
